Goal: Task Accomplishment & Management: Use online tool/utility

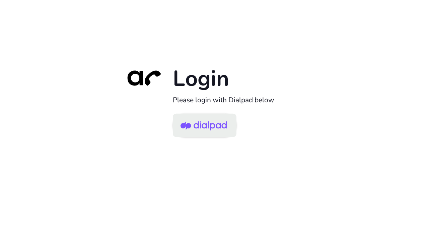
click at [202, 126] on img at bounding box center [203, 126] width 46 height 22
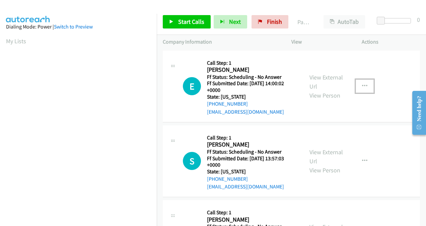
click at [362, 84] on icon "button" at bounding box center [364, 85] width 5 height 5
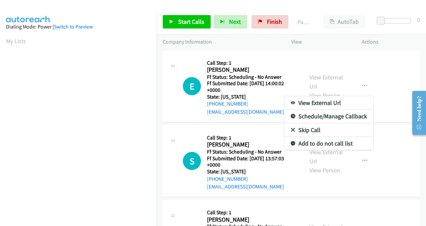
click at [315, 82] on div at bounding box center [213, 113] width 426 height 226
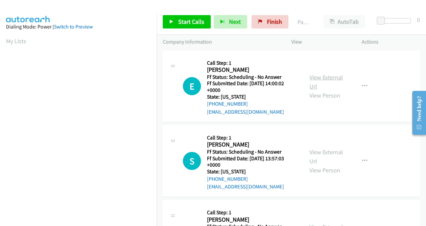
click at [313, 77] on link "View External Url" at bounding box center [325, 81] width 33 height 17
click at [309, 152] on link "View External Url" at bounding box center [325, 156] width 33 height 17
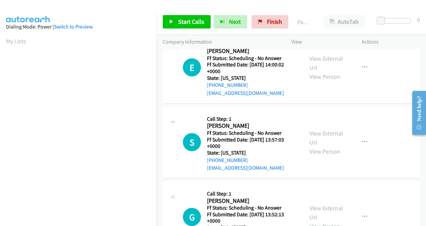
scroll to position [67, 0]
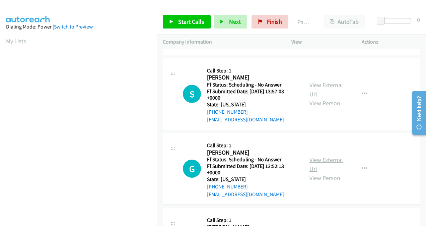
click at [314, 161] on link "View External Url" at bounding box center [325, 164] width 33 height 17
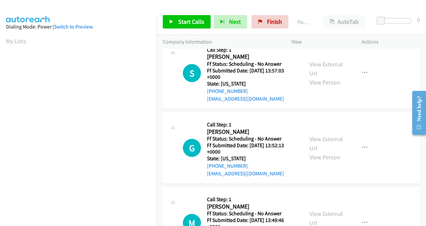
scroll to position [134, 0]
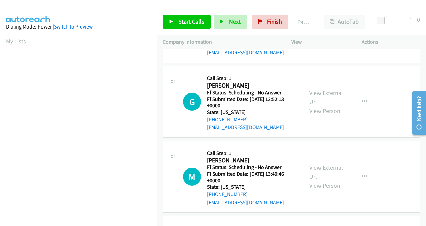
click at [315, 165] on link "View External Url" at bounding box center [325, 171] width 33 height 17
click at [184, 23] on span "Start Calls" at bounding box center [191, 22] width 26 height 8
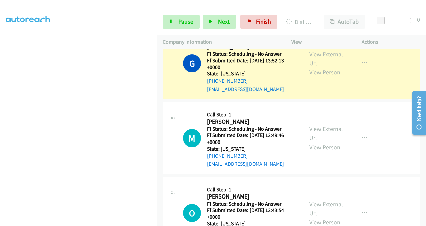
scroll to position [234, 0]
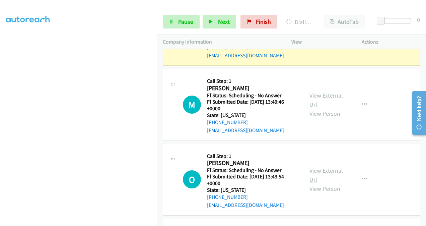
click at [310, 171] on link "View External Url" at bounding box center [325, 174] width 33 height 17
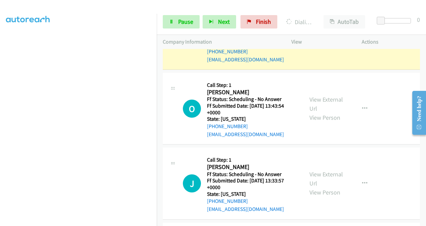
scroll to position [335, 0]
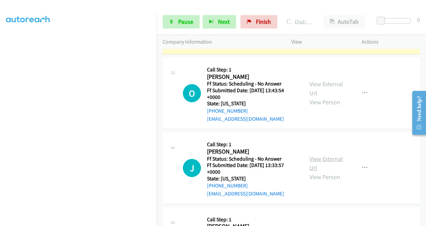
click at [313, 160] on link "View External Url" at bounding box center [325, 163] width 33 height 17
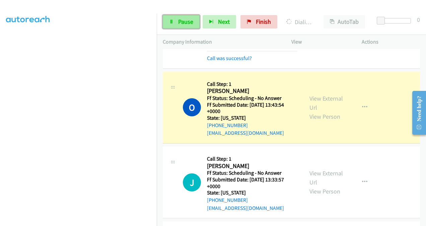
click at [185, 21] on span "Pause" at bounding box center [185, 22] width 15 height 8
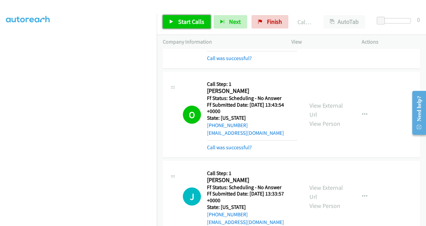
click at [192, 25] on link "Start Calls" at bounding box center [187, 21] width 48 height 13
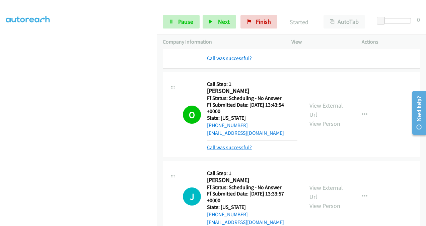
click at [224, 145] on link "Call was successful?" at bounding box center [229, 147] width 45 height 6
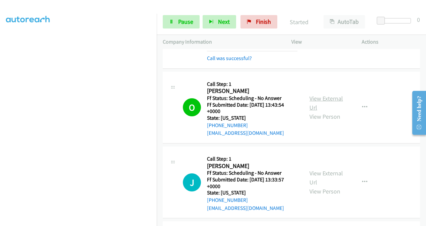
scroll to position [435, 0]
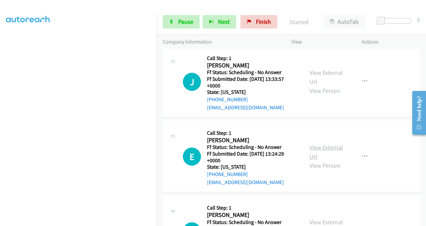
click at [310, 148] on link "View External Url" at bounding box center [325, 151] width 33 height 17
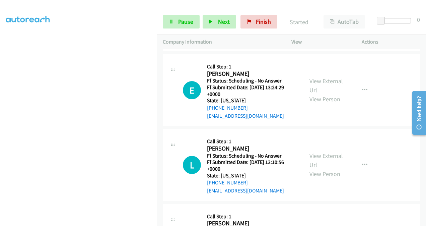
scroll to position [502, 0]
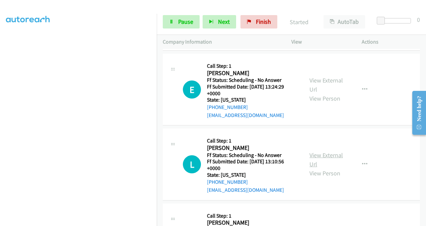
click at [309, 156] on link "View External Url" at bounding box center [325, 159] width 33 height 17
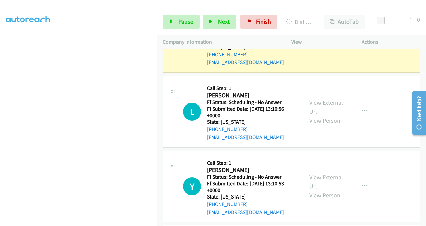
scroll to position [602, 0]
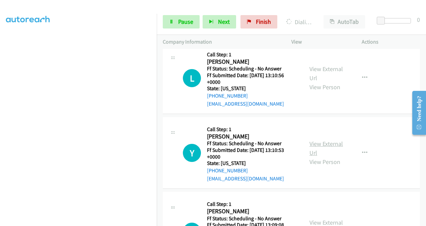
click at [313, 141] on link "View External Url" at bounding box center [325, 148] width 33 height 17
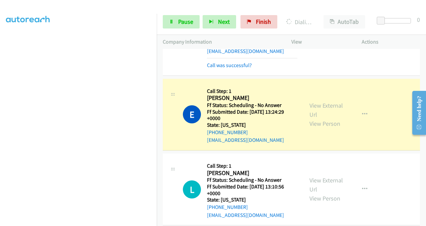
scroll to position [502, 0]
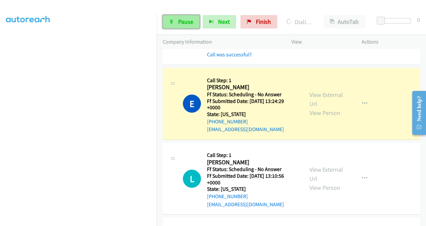
click at [190, 21] on span "Pause" at bounding box center [185, 22] width 15 height 8
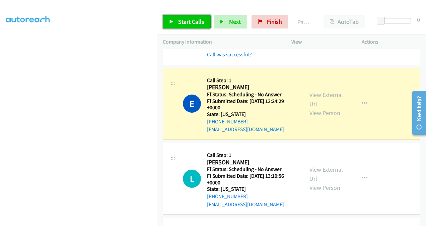
click at [196, 20] on span "Start Calls" at bounding box center [191, 22] width 26 height 8
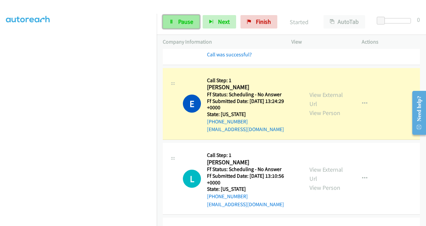
click at [186, 24] on span "Pause" at bounding box center [185, 22] width 15 height 8
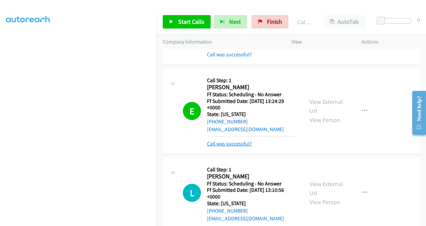
click at [234, 142] on link "Call was successful?" at bounding box center [229, 143] width 45 height 6
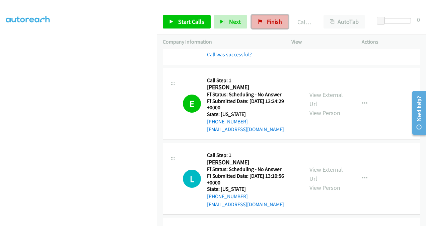
click at [258, 24] on icon at bounding box center [260, 22] width 5 height 5
